Goal: Task Accomplishment & Management: Use online tool/utility

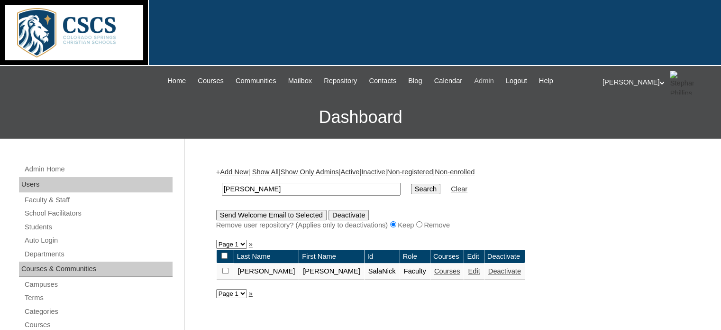
click at [494, 81] on span "Admin" at bounding box center [484, 80] width 20 height 11
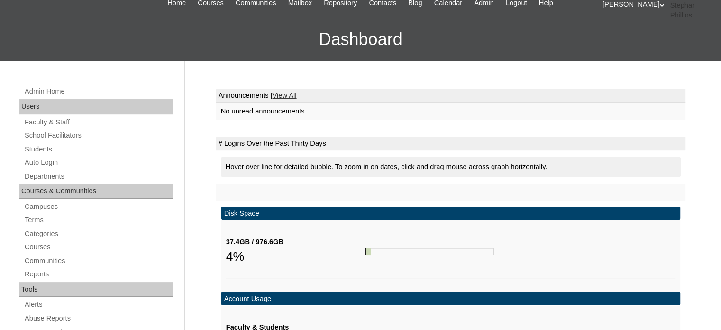
scroll to position [79, 0]
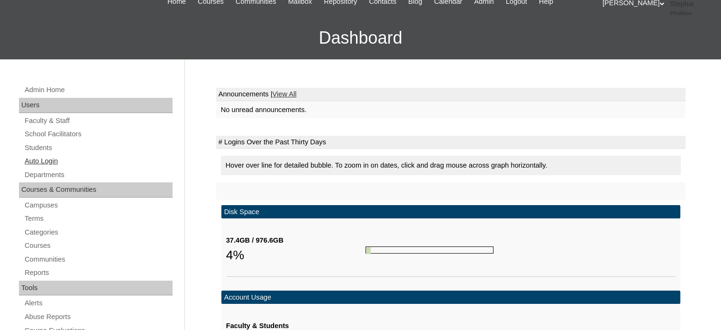
click at [44, 159] on link "Auto Login" at bounding box center [98, 161] width 149 height 12
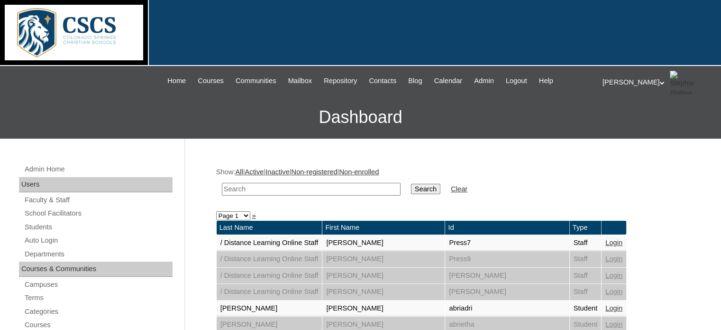
click at [253, 187] on input "text" at bounding box center [311, 189] width 179 height 13
type input "[PERSON_NAME]"
click at [411, 184] on input "Search" at bounding box center [425, 189] width 29 height 10
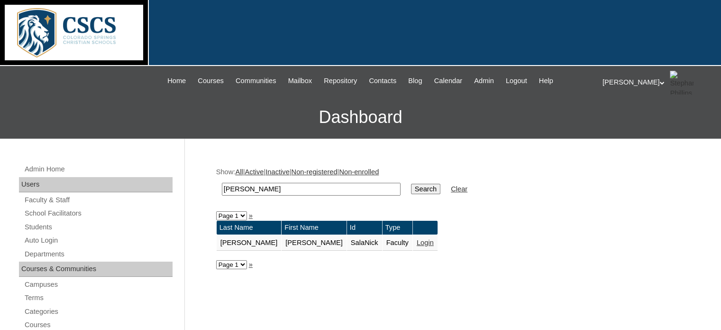
click at [417, 240] on link "Login" at bounding box center [425, 243] width 17 height 8
